Goal: Browse casually

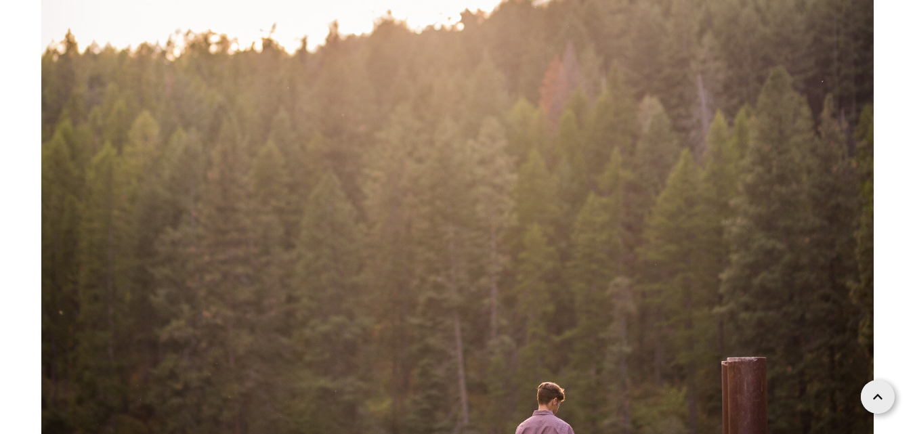
click at [689, 98] on img at bounding box center [457, 35] width 832 height 1248
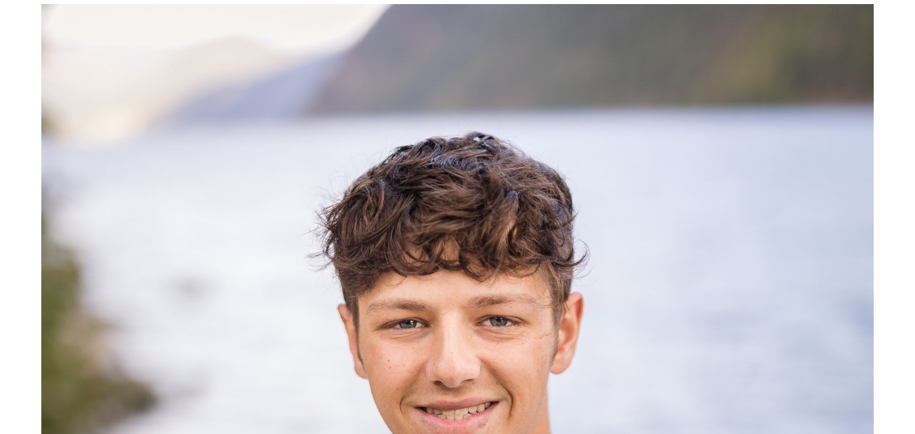
scroll to position [313, 0]
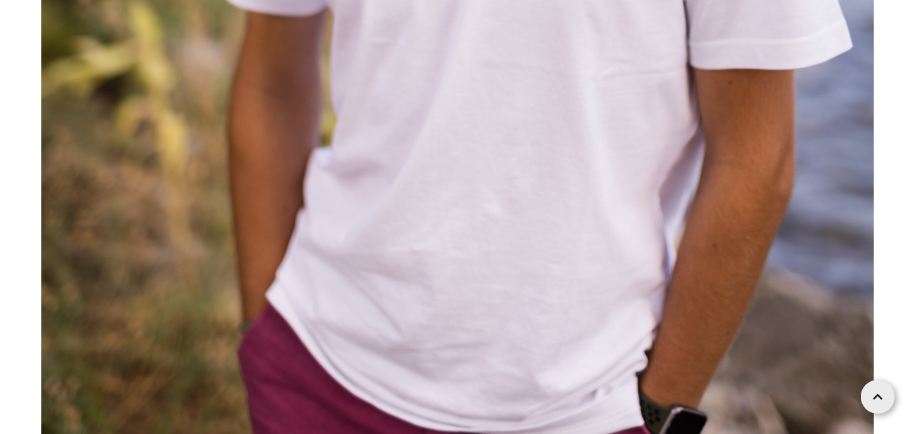
scroll to position [1106, 0]
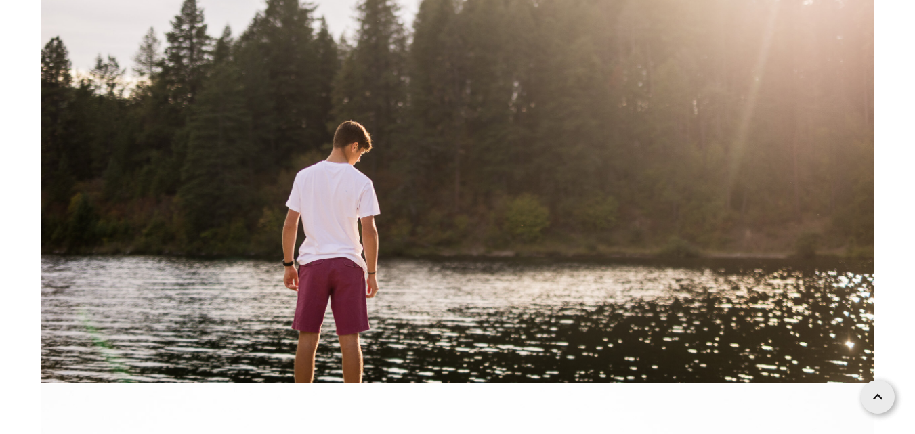
scroll to position [1719, 0]
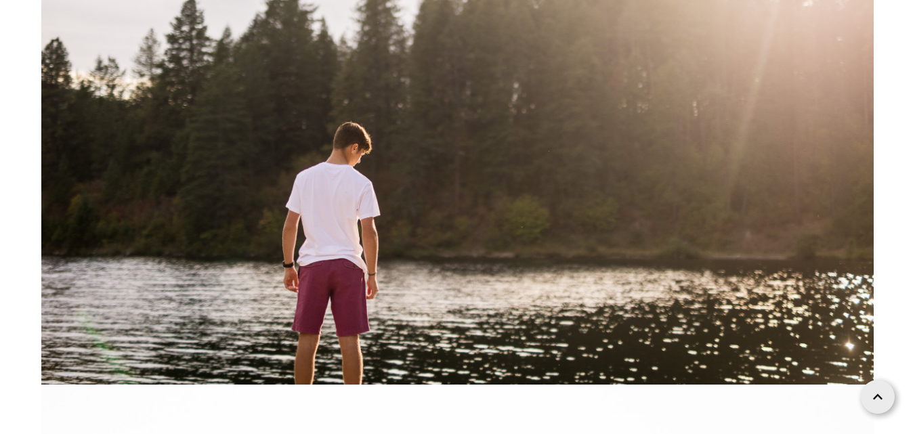
click at [502, 259] on img at bounding box center [457, 106] width 832 height 555
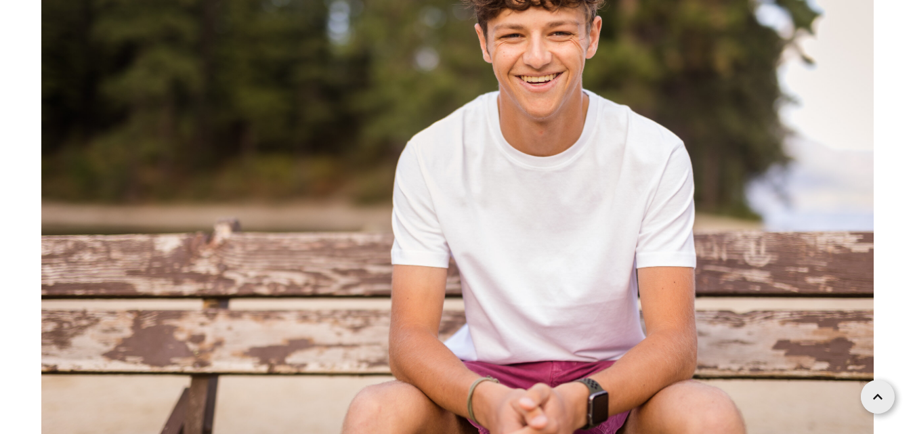
scroll to position [3986, 0]
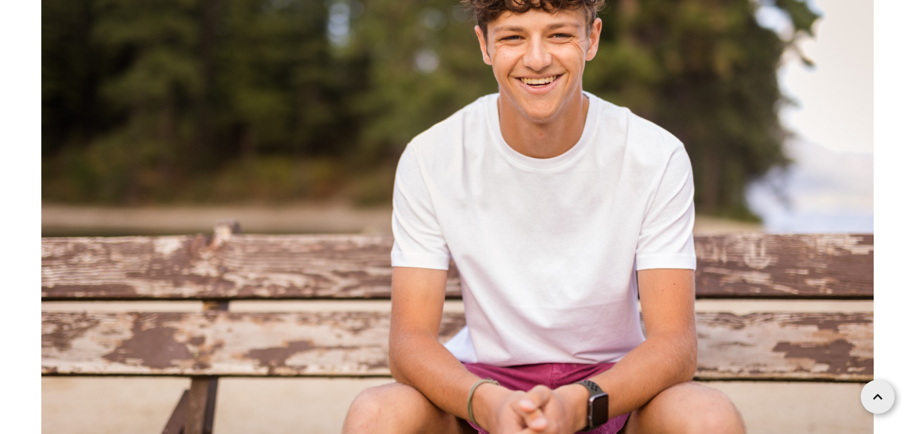
click at [513, 302] on img at bounding box center [457, 199] width 832 height 555
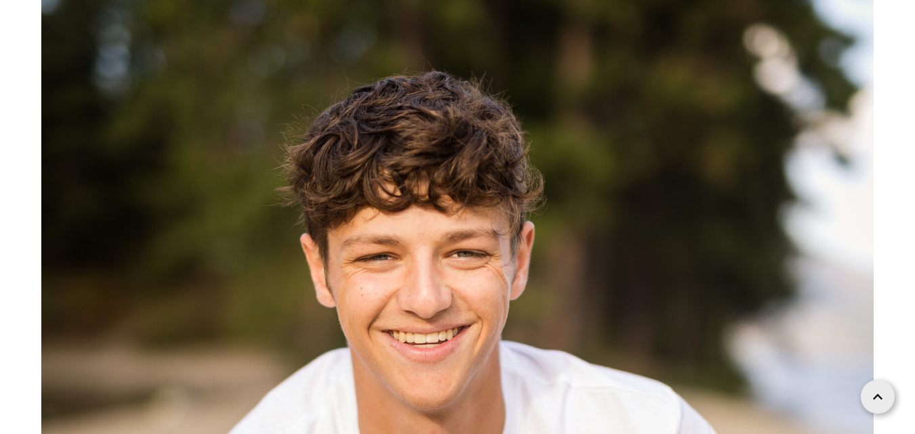
scroll to position [4534, 0]
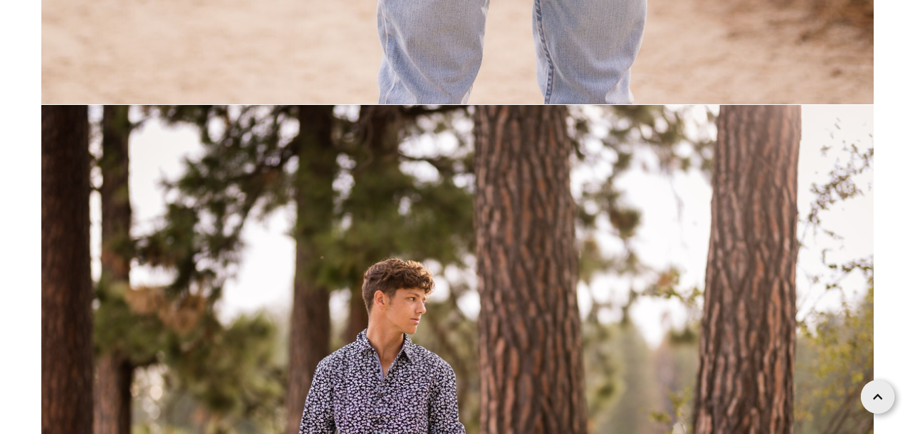
scroll to position [8160, 0]
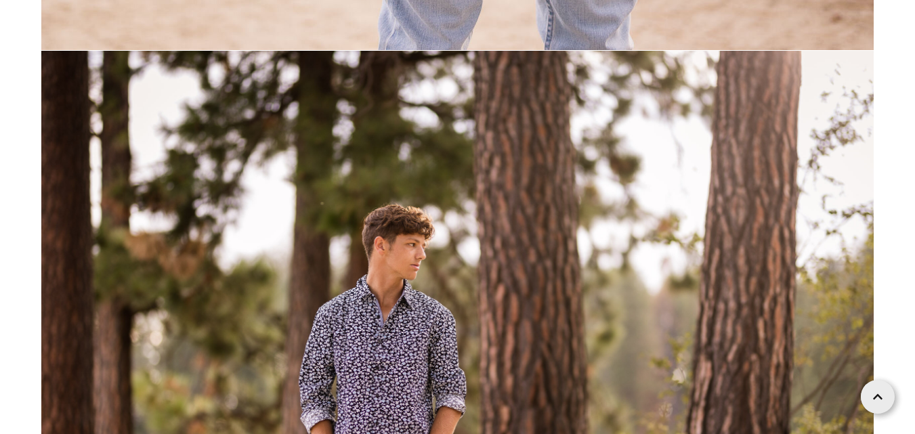
click at [347, 253] on img at bounding box center [457, 328] width 832 height 555
click at [349, 267] on img at bounding box center [457, 328] width 832 height 555
click at [396, 281] on img at bounding box center [457, 328] width 832 height 555
click at [431, 282] on img at bounding box center [457, 328] width 832 height 555
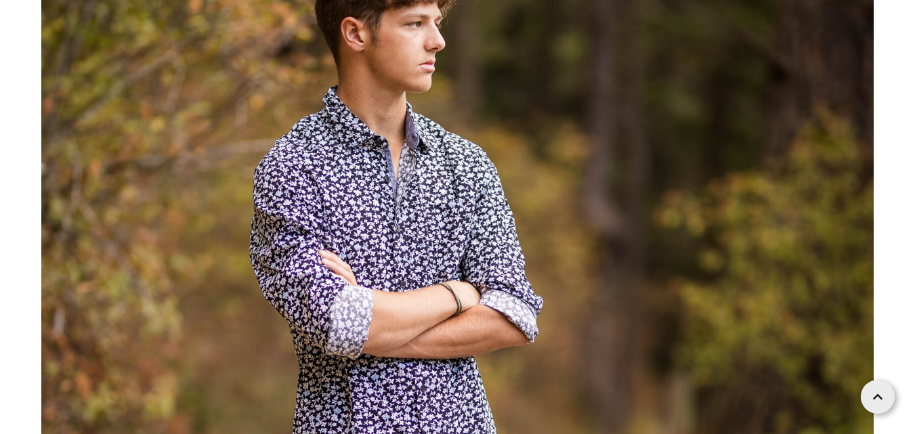
scroll to position [9530, 0]
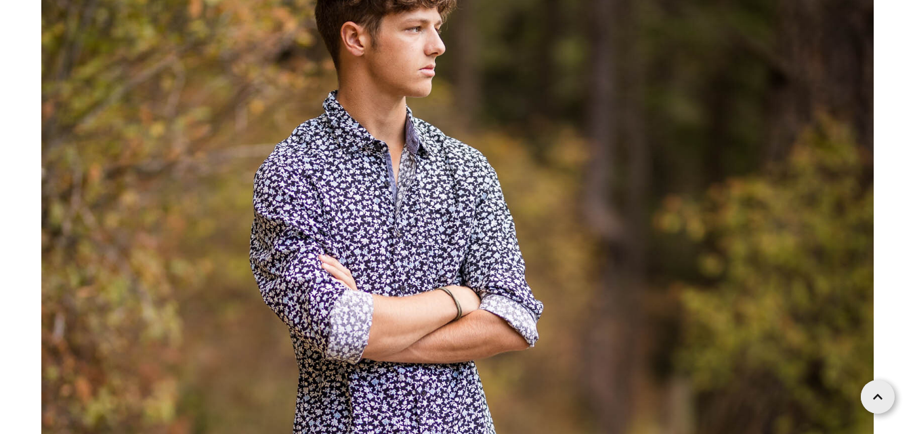
click at [351, 241] on img at bounding box center [457, 415] width 832 height 1248
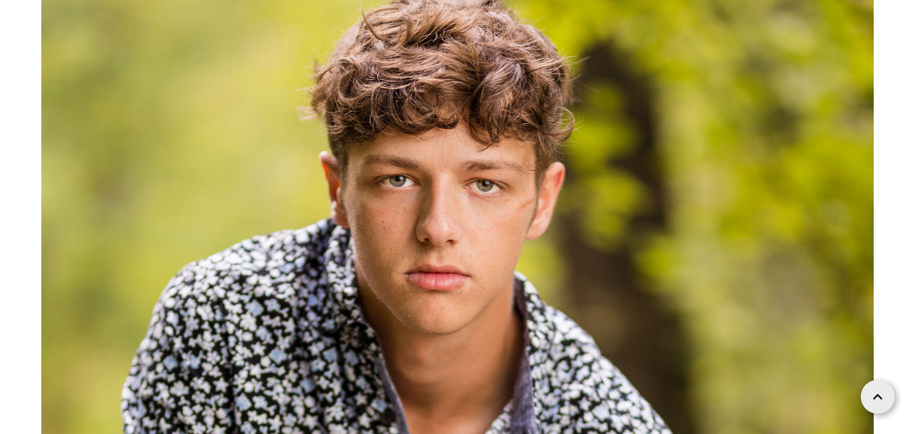
scroll to position [11909, 0]
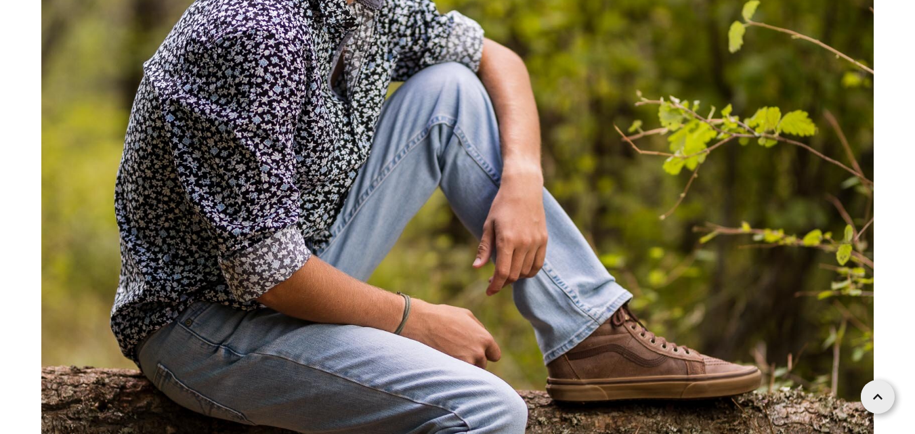
click at [361, 244] on img at bounding box center [457, 227] width 832 height 1248
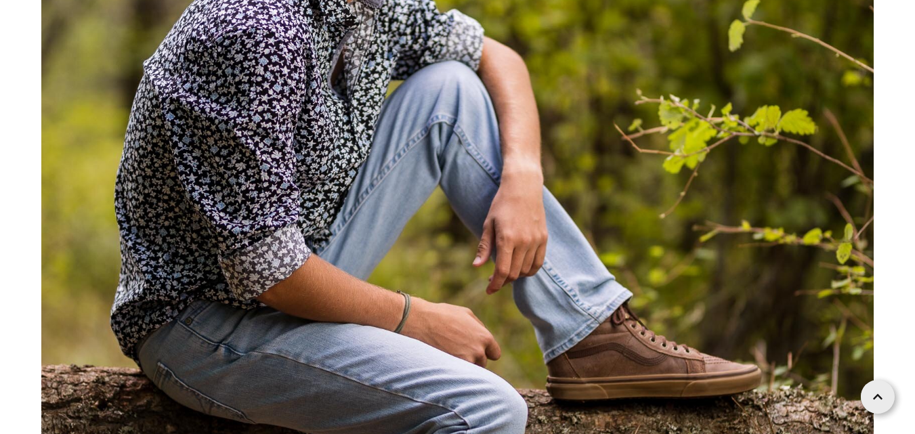
click at [361, 242] on img at bounding box center [457, 226] width 832 height 1248
click at [361, 241] on img at bounding box center [457, 226] width 832 height 1248
click at [363, 255] on img at bounding box center [457, 226] width 832 height 1248
click at [363, 256] on img at bounding box center [457, 226] width 832 height 1248
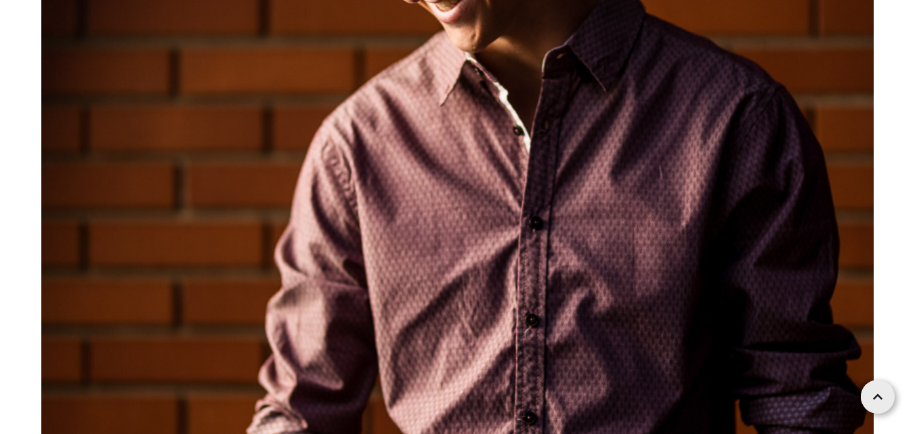
scroll to position [14691, 0]
click at [350, 236] on img at bounding box center [457, 250] width 832 height 1248
click at [352, 239] on img at bounding box center [457, 250] width 832 height 1248
click at [352, 238] on img at bounding box center [457, 250] width 832 height 1248
click at [352, 235] on img at bounding box center [457, 250] width 832 height 1248
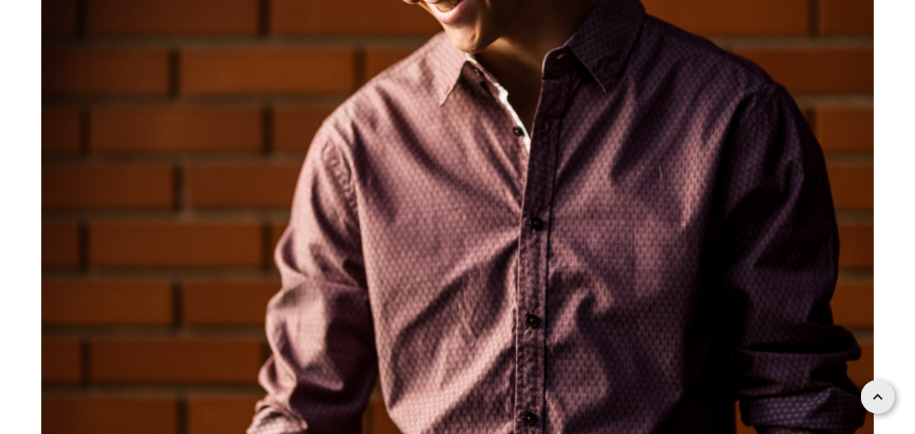
click at [358, 246] on img at bounding box center [457, 250] width 832 height 1248
click at [356, 239] on img at bounding box center [457, 250] width 832 height 1248
click at [356, 237] on img at bounding box center [457, 250] width 832 height 1248
click at [355, 238] on img at bounding box center [457, 250] width 832 height 1248
click at [356, 235] on img at bounding box center [457, 250] width 832 height 1248
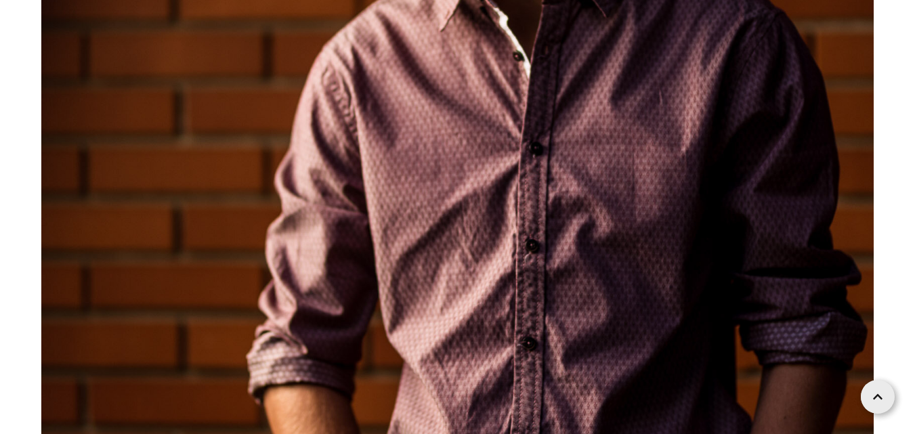
scroll to position [14751, 0]
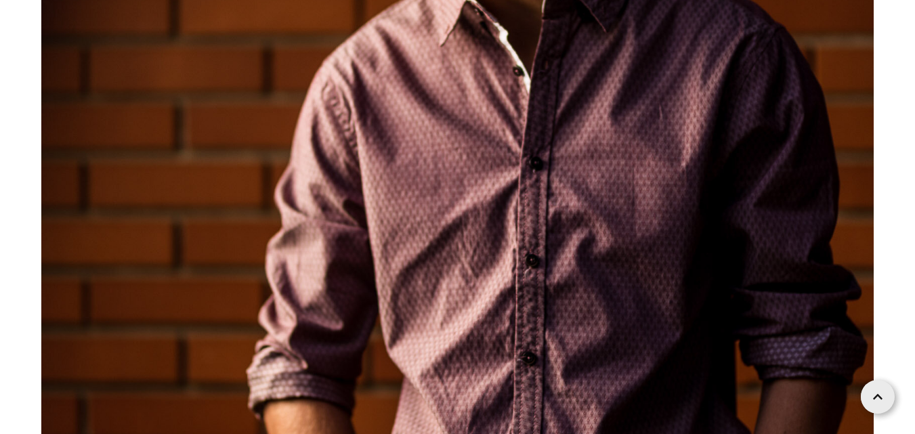
click at [356, 235] on img at bounding box center [457, 190] width 832 height 1248
click at [364, 261] on img at bounding box center [457, 190] width 832 height 1248
